Goal: Navigation & Orientation: Find specific page/section

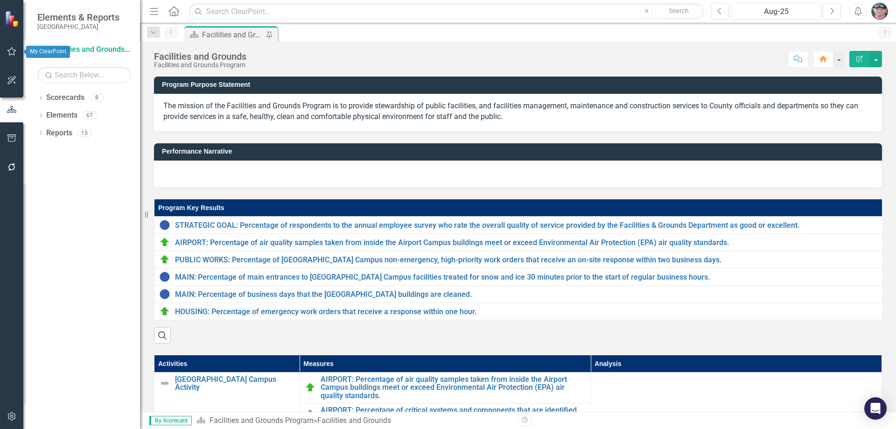
click at [13, 50] on icon "button" at bounding box center [12, 51] width 10 height 7
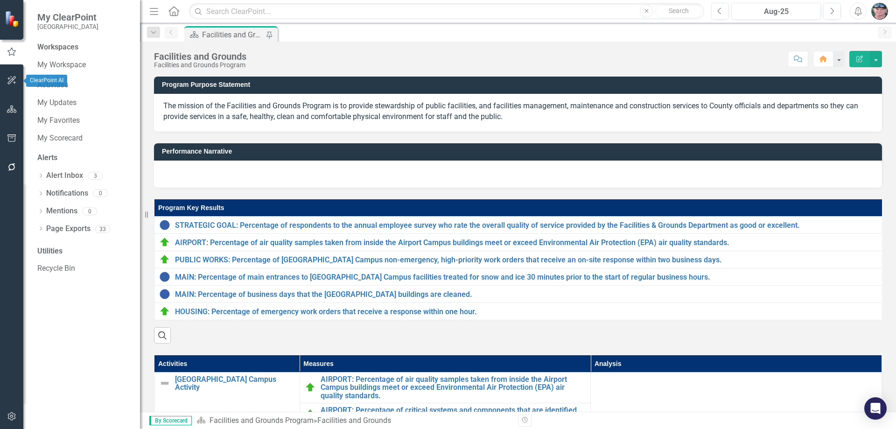
click at [13, 80] on icon "button" at bounding box center [11, 80] width 8 height 8
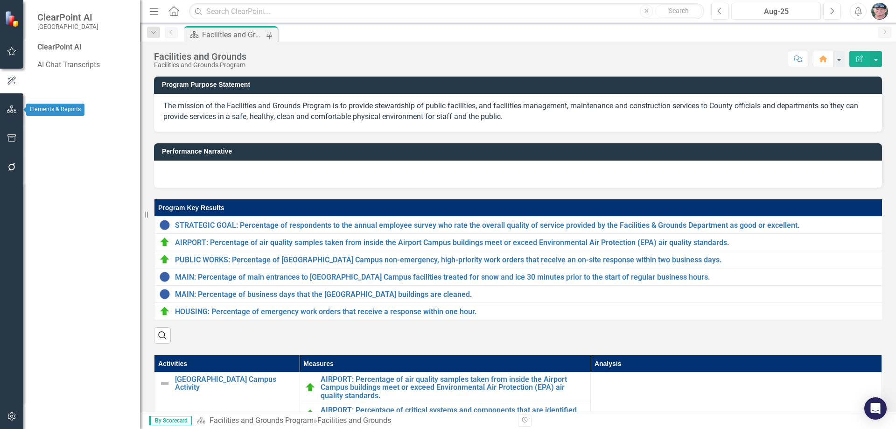
click at [9, 112] on icon "button" at bounding box center [12, 108] width 10 height 7
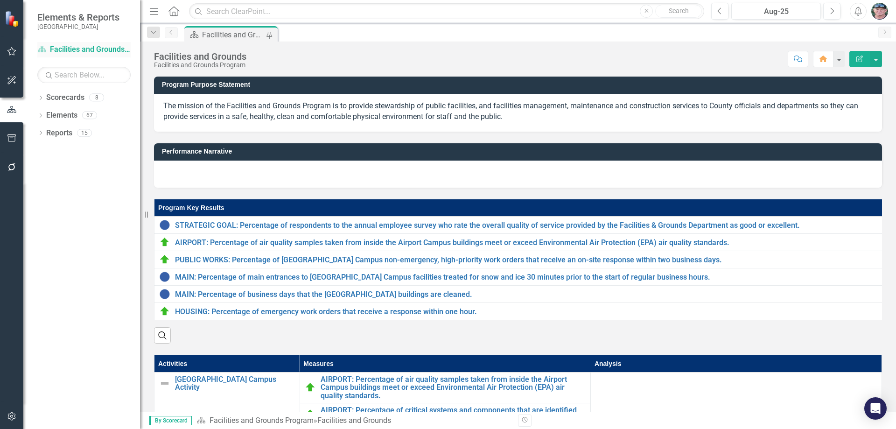
click at [73, 47] on link "Scorecard Facilities and Grounds Program" at bounding box center [83, 49] width 93 height 11
click at [156, 34] on icon "Dropdown" at bounding box center [153, 32] width 8 height 7
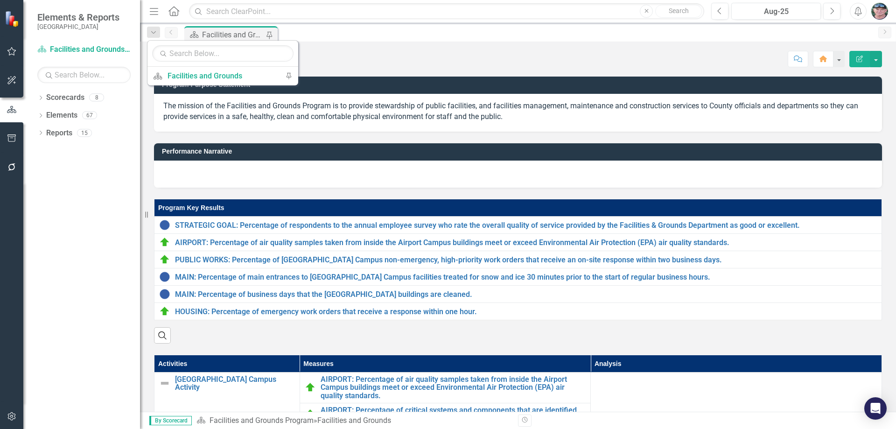
click at [376, 52] on div "Score: N/A Aug-25 Completed Comment Home Edit Report" at bounding box center [566, 59] width 631 height 16
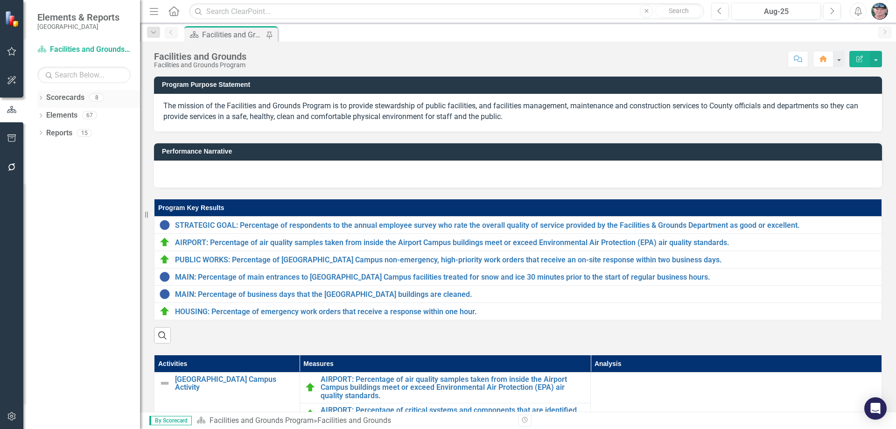
click at [42, 98] on icon at bounding box center [41, 98] width 2 height 4
click at [63, 113] on link "[GEOGRAPHIC_DATA]" at bounding box center [95, 115] width 89 height 11
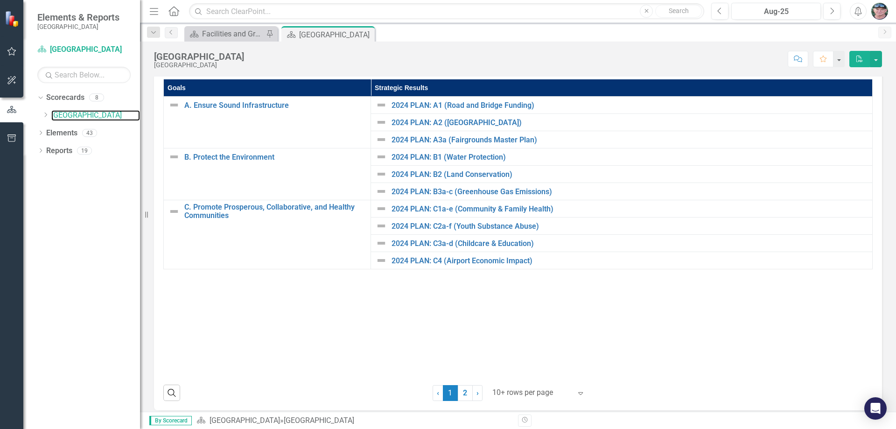
scroll to position [165, 0]
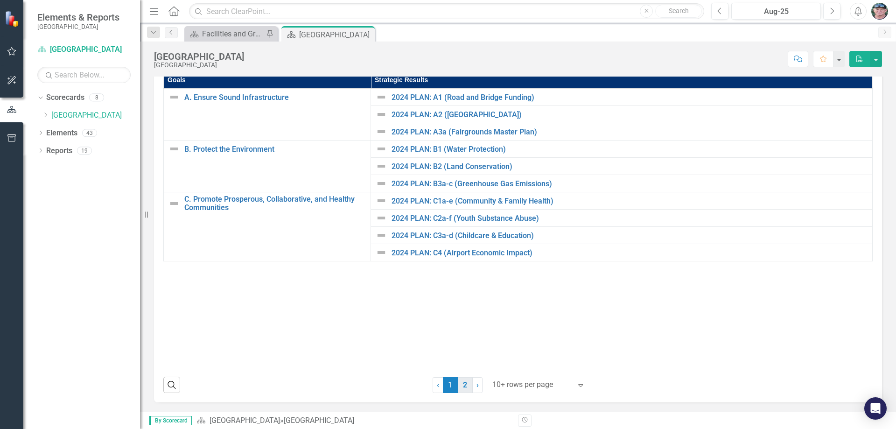
click at [458, 386] on link "2" at bounding box center [465, 385] width 15 height 16
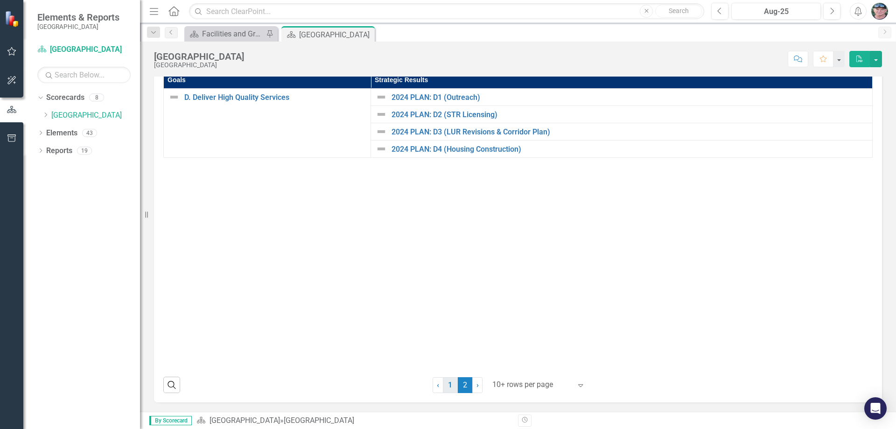
click at [447, 385] on link "1" at bounding box center [450, 385] width 15 height 16
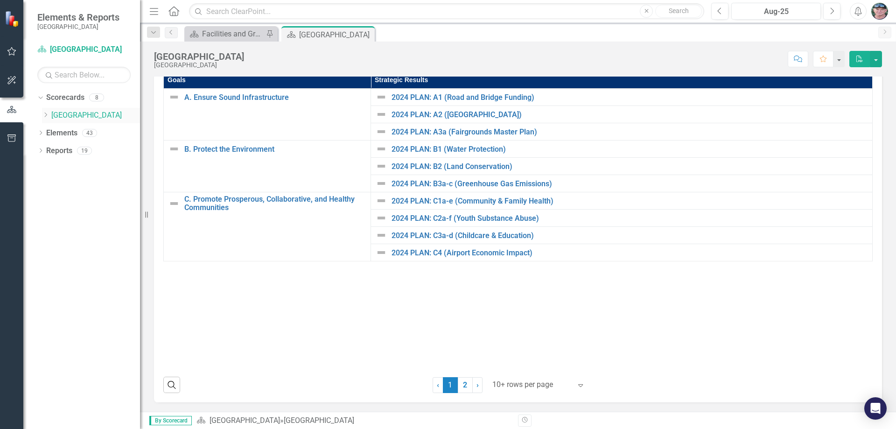
click at [45, 114] on icon "Dropdown" at bounding box center [45, 115] width 7 height 6
click at [98, 133] on link "Facilities & Grounds Department" at bounding box center [100, 133] width 79 height 11
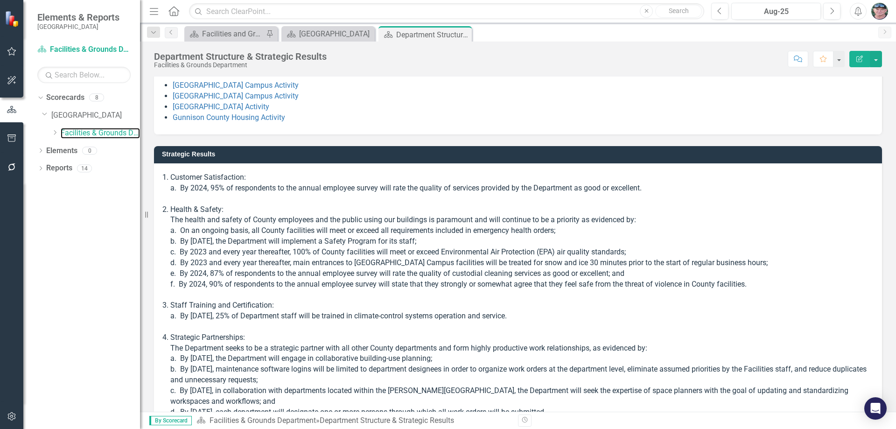
scroll to position [190, 0]
